Goal: Information Seeking & Learning: Learn about a topic

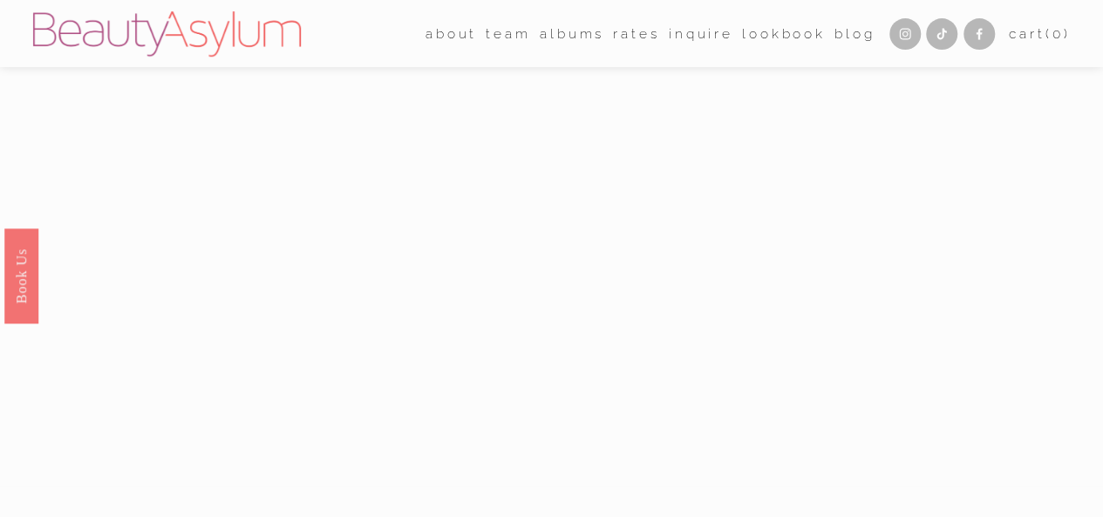
click at [626, 39] on link "Rates" at bounding box center [636, 33] width 46 height 27
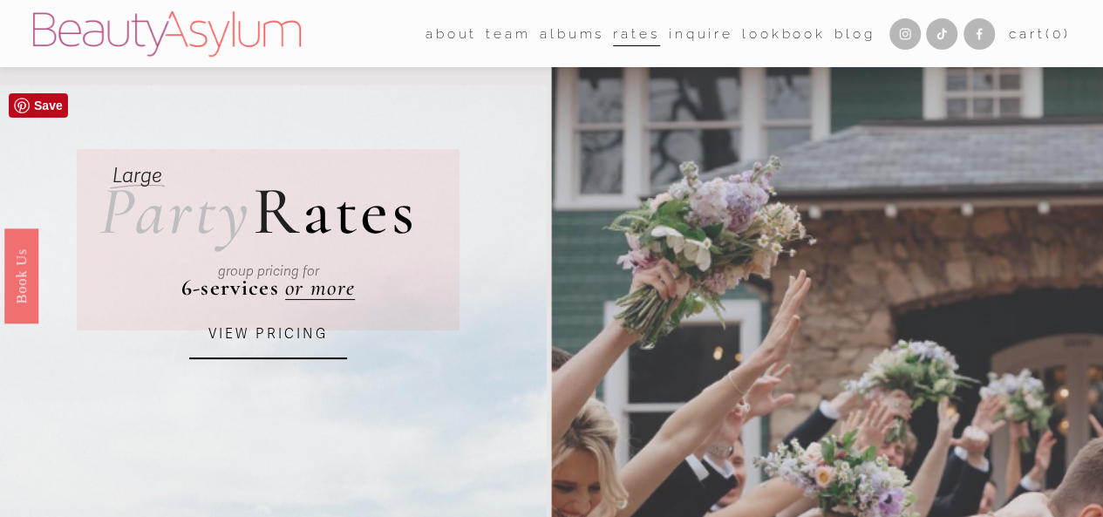
click at [276, 347] on link "VIEW PRICING" at bounding box center [268, 335] width 158 height 48
click at [765, 41] on link "Lookbook" at bounding box center [784, 33] width 84 height 27
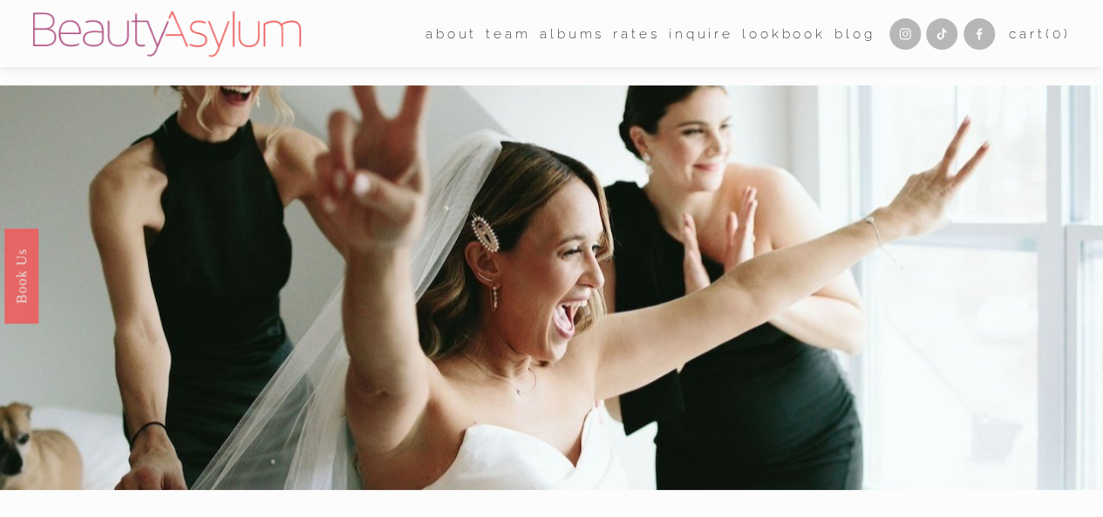
click at [368, 44] on div "about Career Coming Soon Meet Jessica Press team Atlanta Charlotte Charleston" at bounding box center [595, 33] width 560 height 27
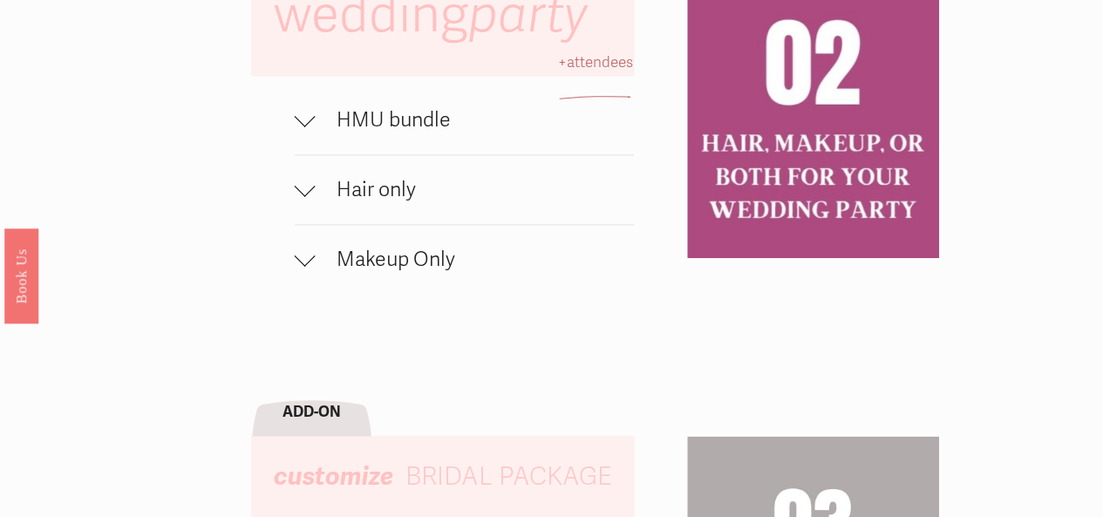
scroll to position [1119, 0]
click at [381, 271] on span "Makeup Only" at bounding box center [475, 258] width 318 height 25
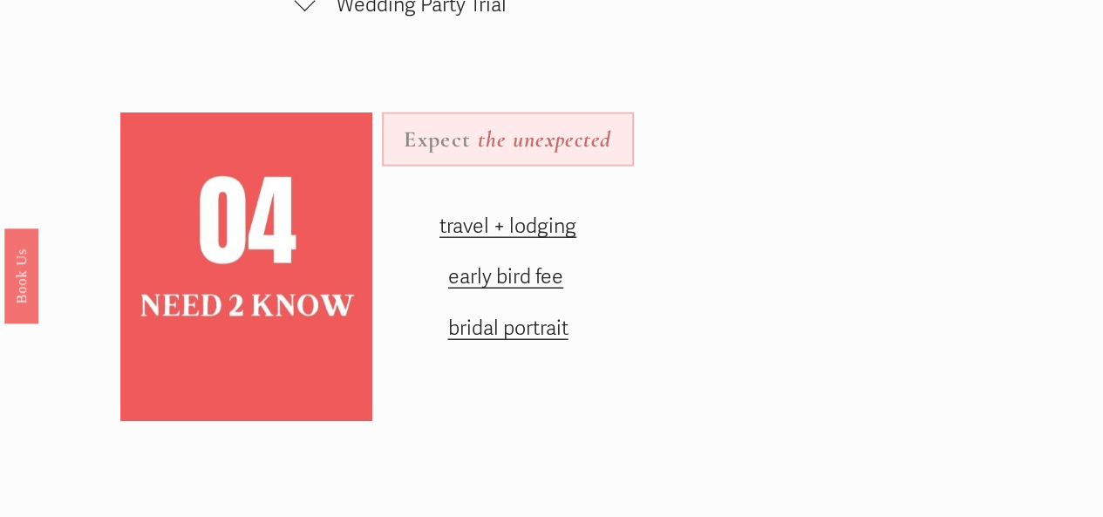
scroll to position [2055, 0]
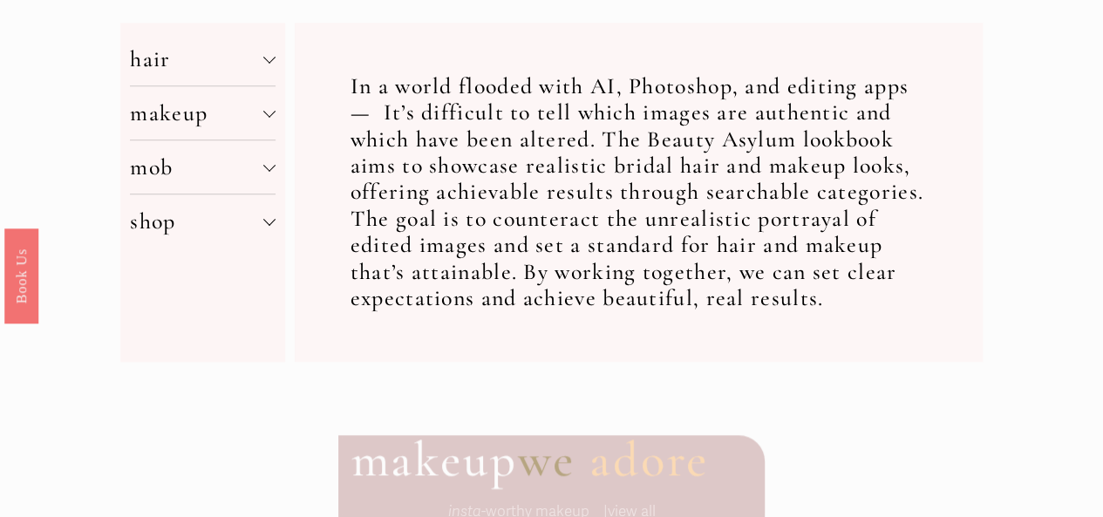
scroll to position [628, 0]
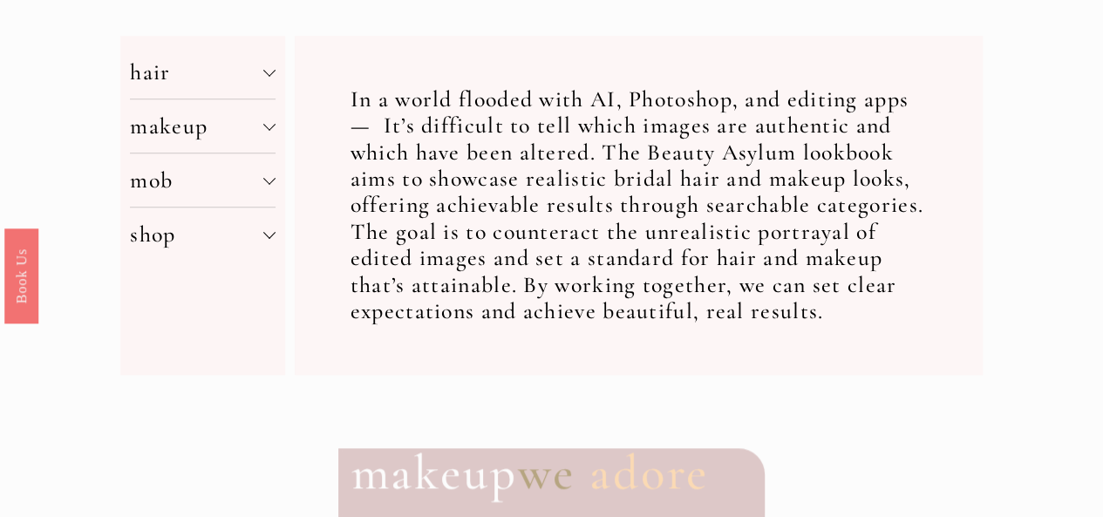
click at [270, 144] on button "makeup" at bounding box center [202, 125] width 145 height 53
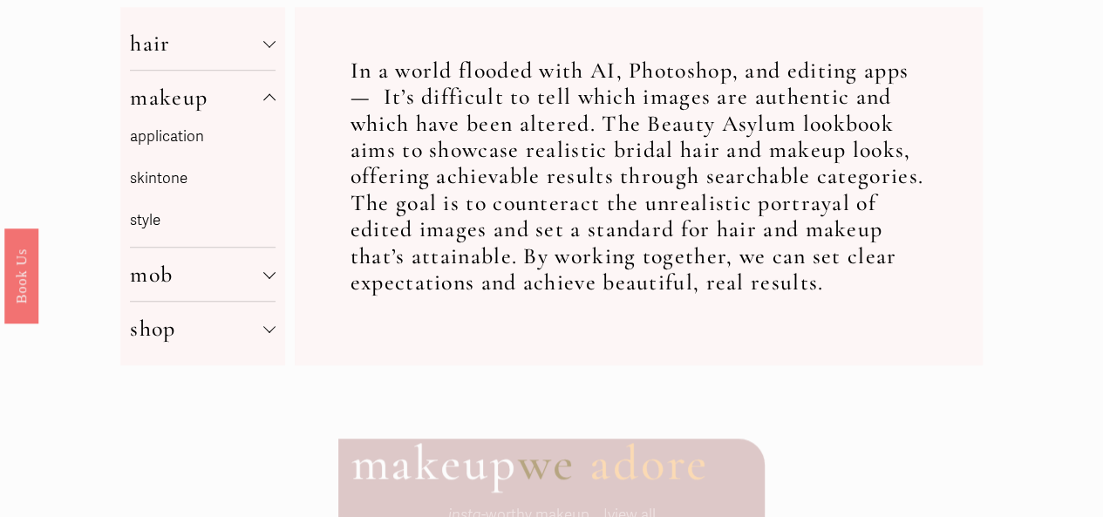
scroll to position [658, 0]
click at [169, 184] on p "skintone" at bounding box center [202, 178] width 145 height 27
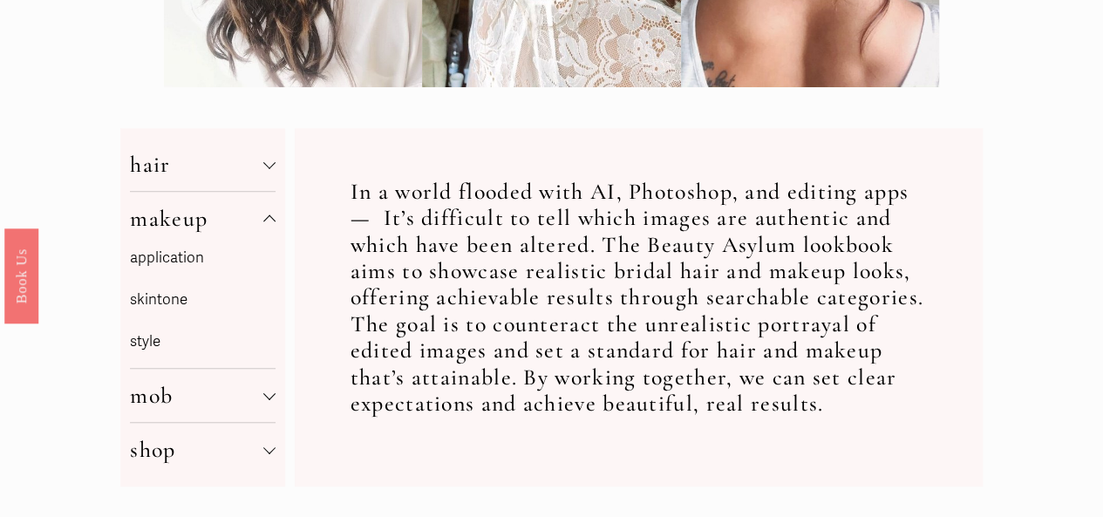
click at [185, 258] on link "application" at bounding box center [167, 257] width 74 height 18
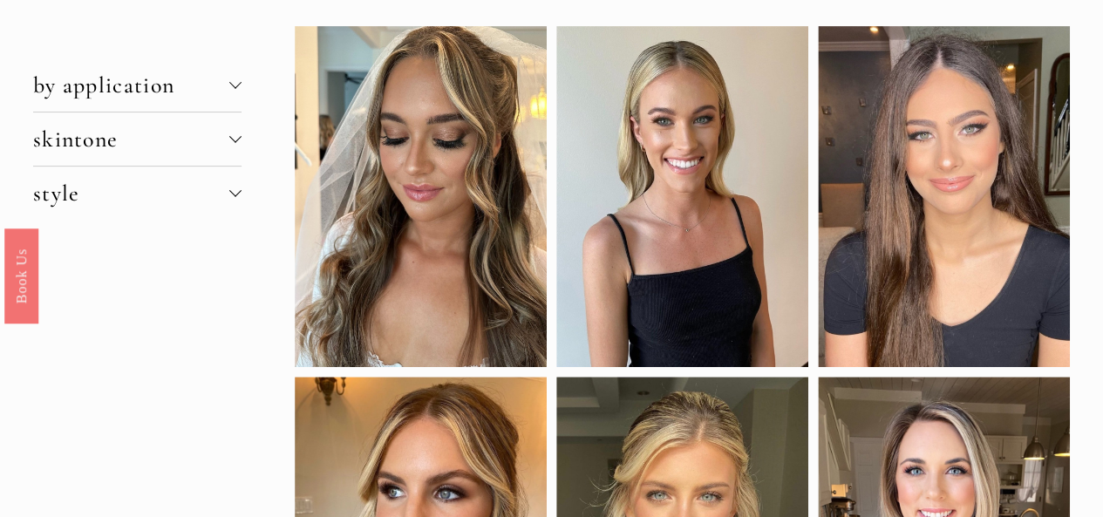
click at [235, 137] on div at bounding box center [235, 137] width 12 height 12
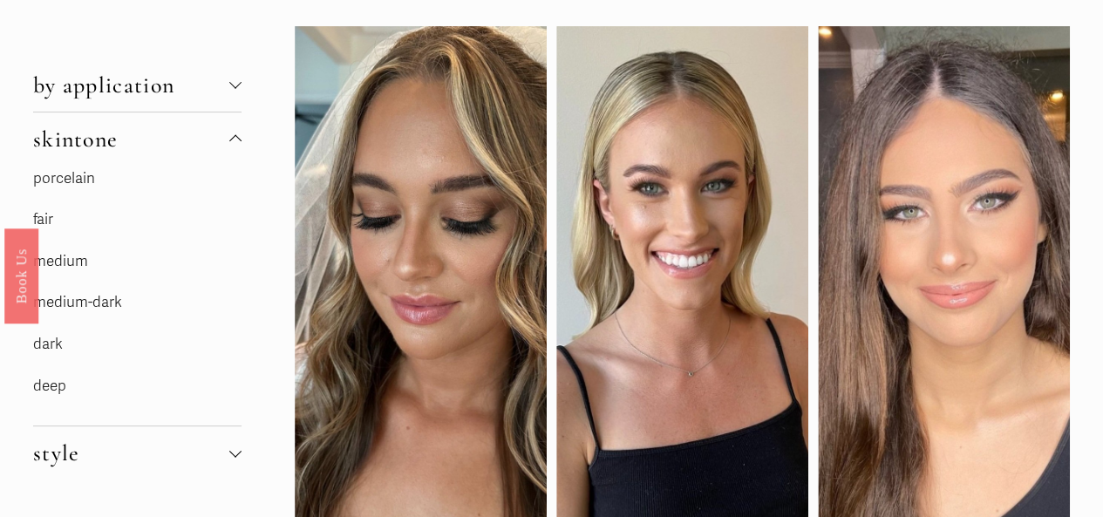
click at [85, 302] on link "medium-dark" at bounding box center [77, 302] width 89 height 18
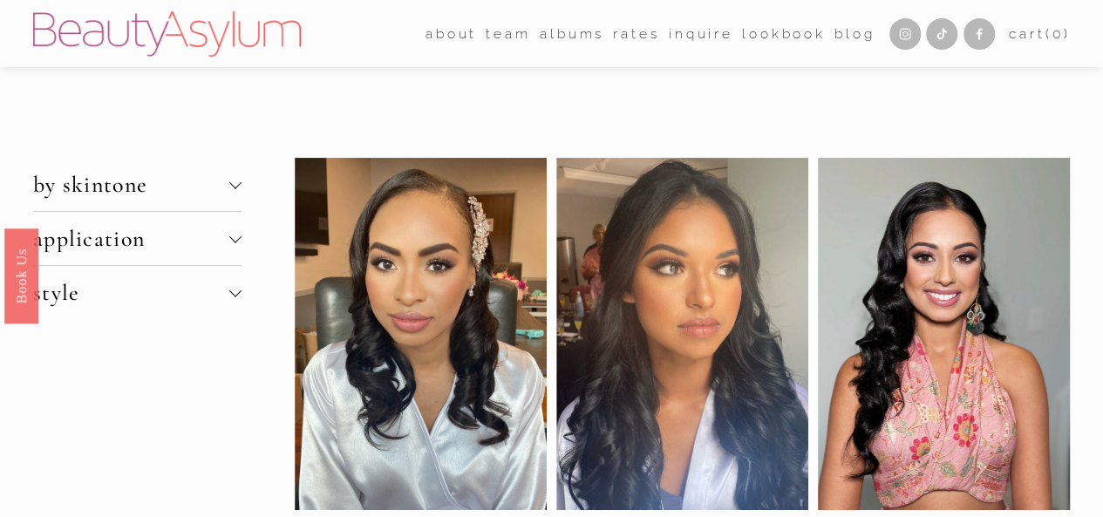
click at [234, 190] on div at bounding box center [235, 185] width 12 height 12
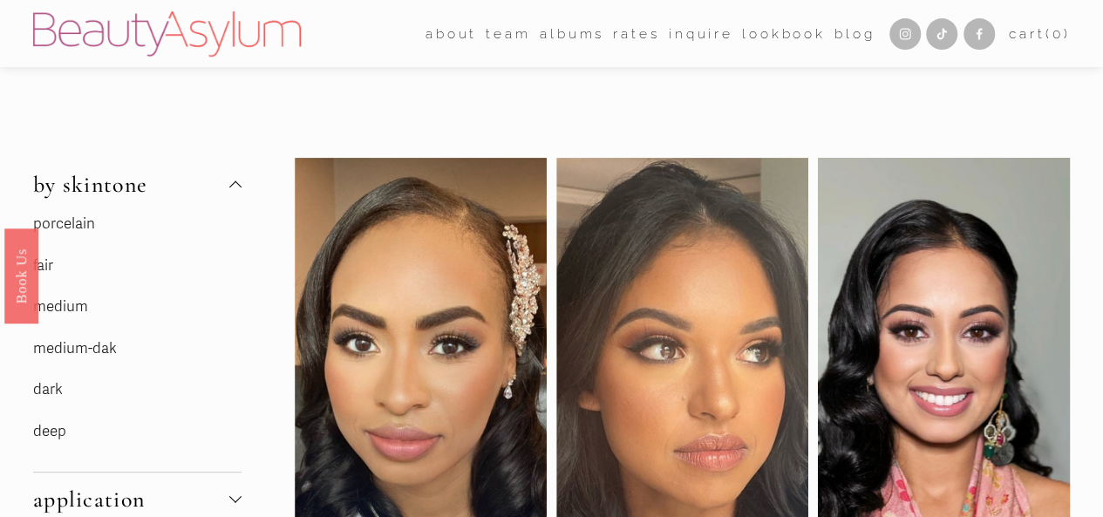
click at [54, 393] on link "dark" at bounding box center [48, 389] width 30 height 18
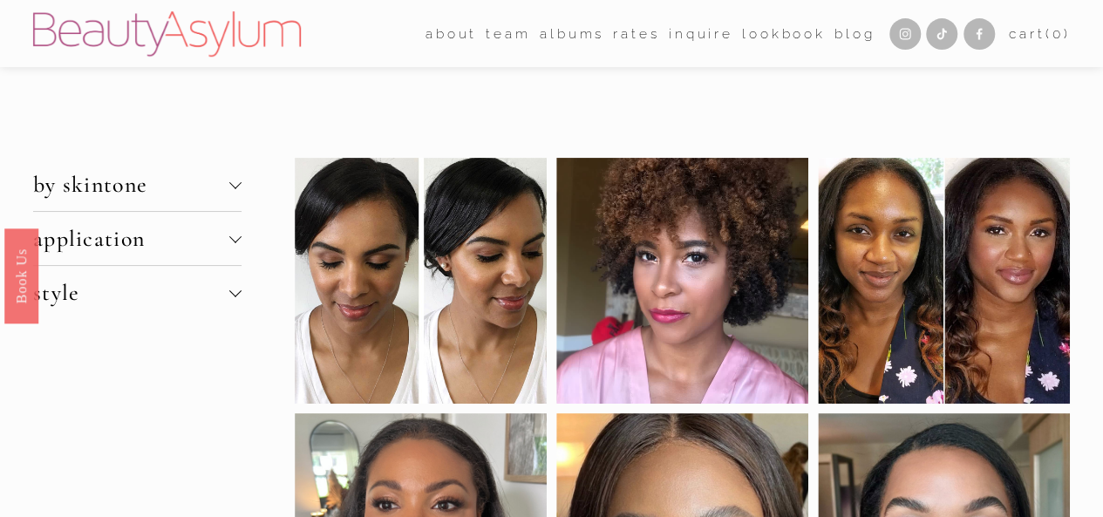
click at [240, 190] on div at bounding box center [235, 185] width 12 height 12
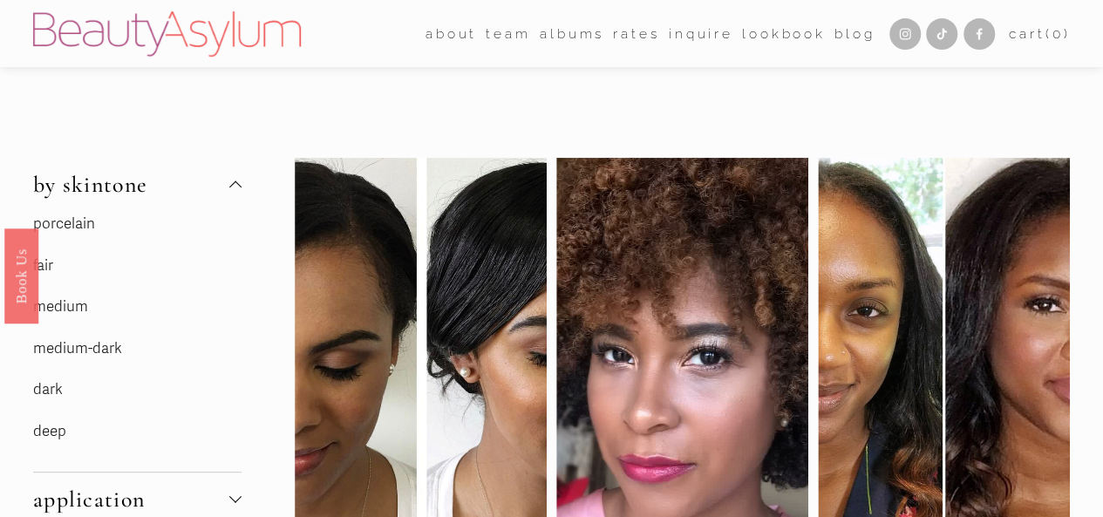
click at [50, 439] on link "deep" at bounding box center [49, 431] width 33 height 18
